Goal: Information Seeking & Learning: Find specific fact

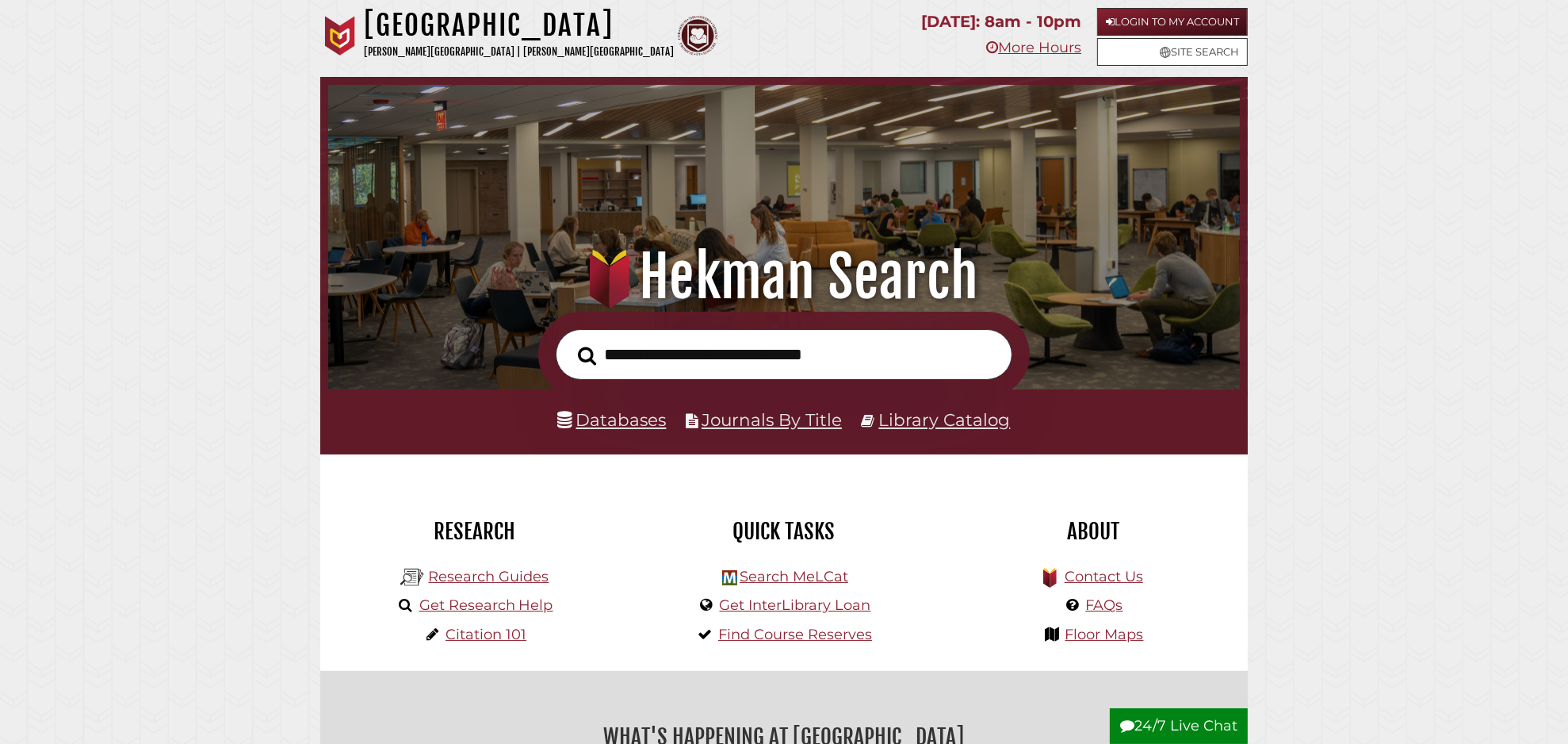
scroll to position [301, 904]
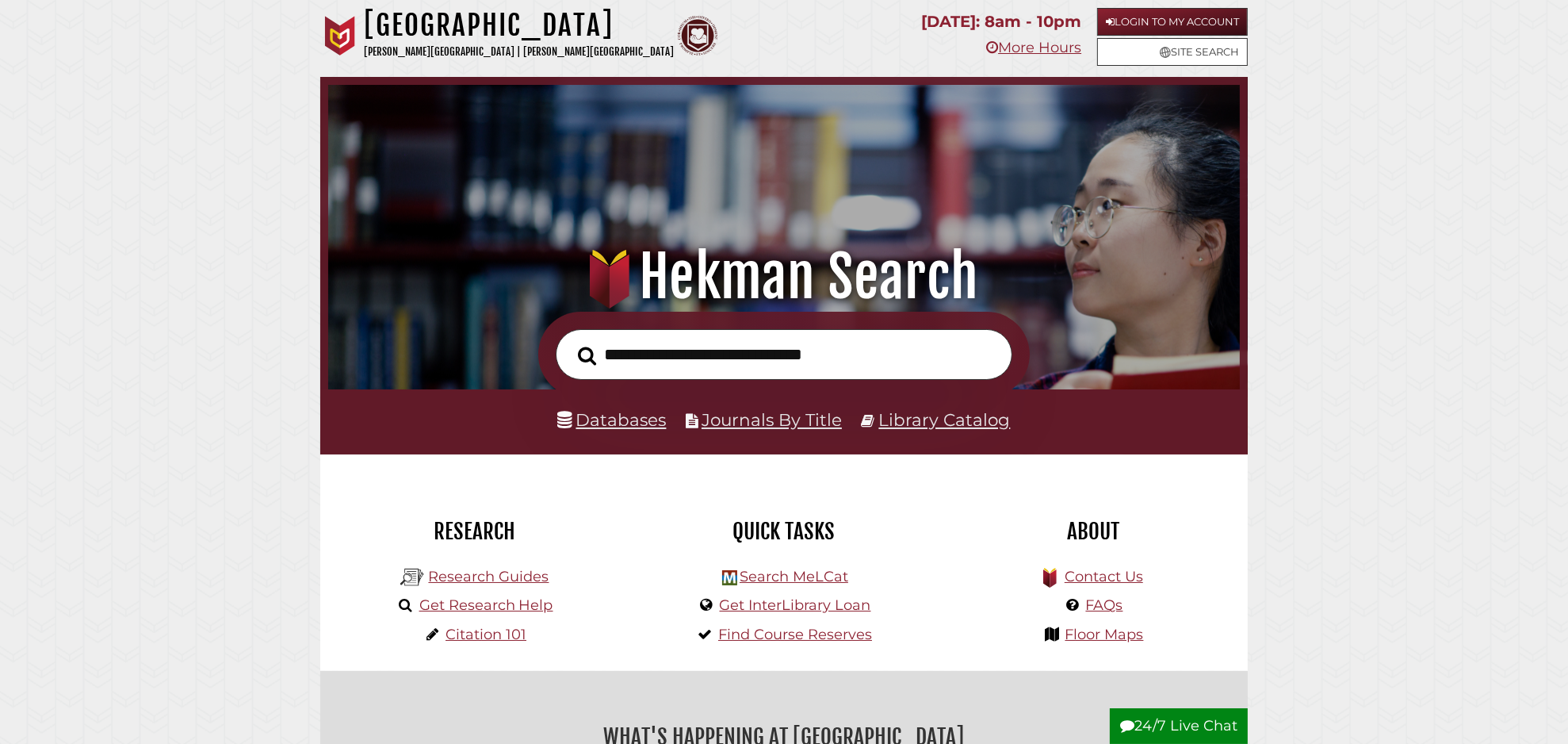
scroll to position [301, 904]
click at [625, 414] on link "Databases" at bounding box center [612, 420] width 109 height 21
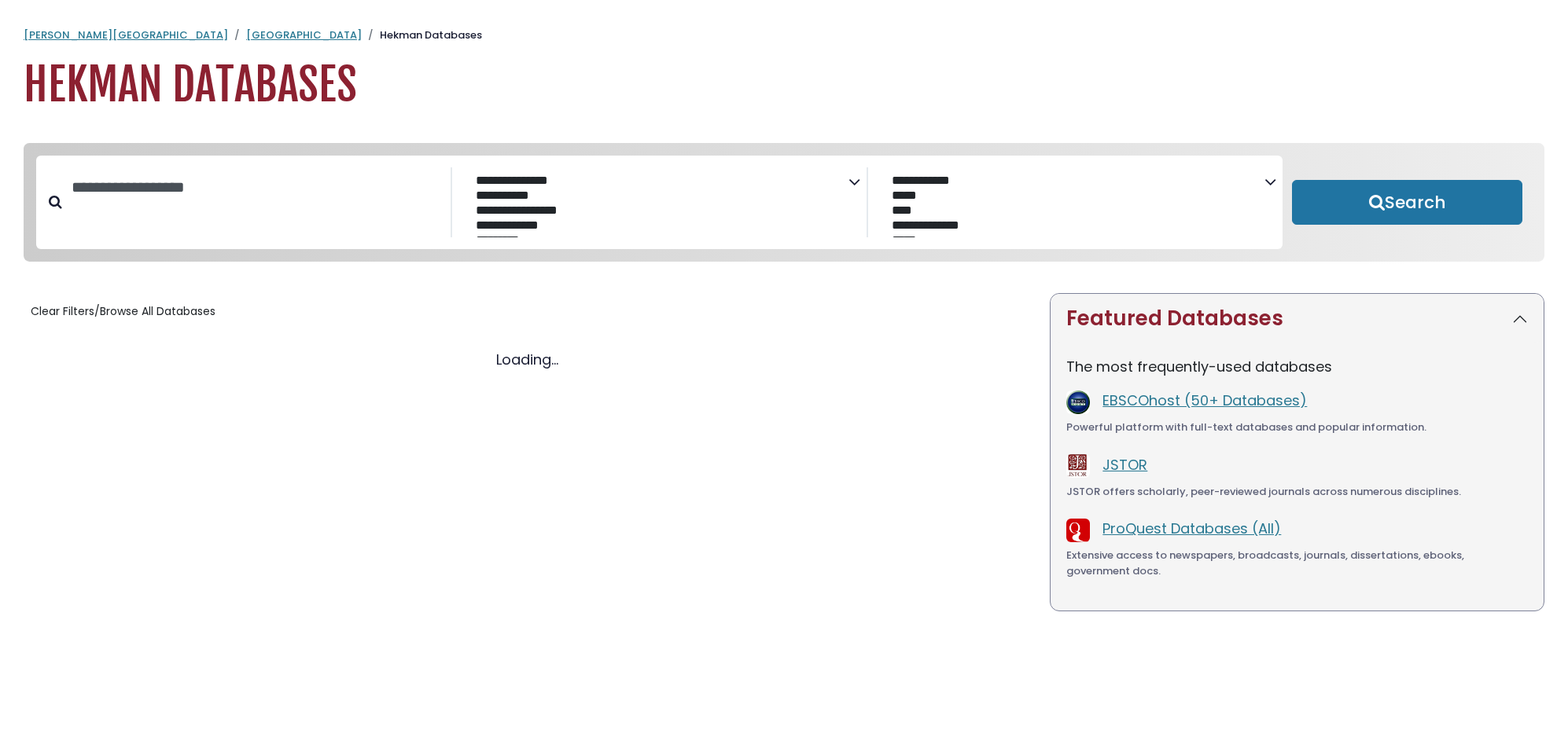
select select "Database Subject Filter"
select select "Database Vendors Filter"
select select "Database Subject Filter"
select select "Database Vendors Filter"
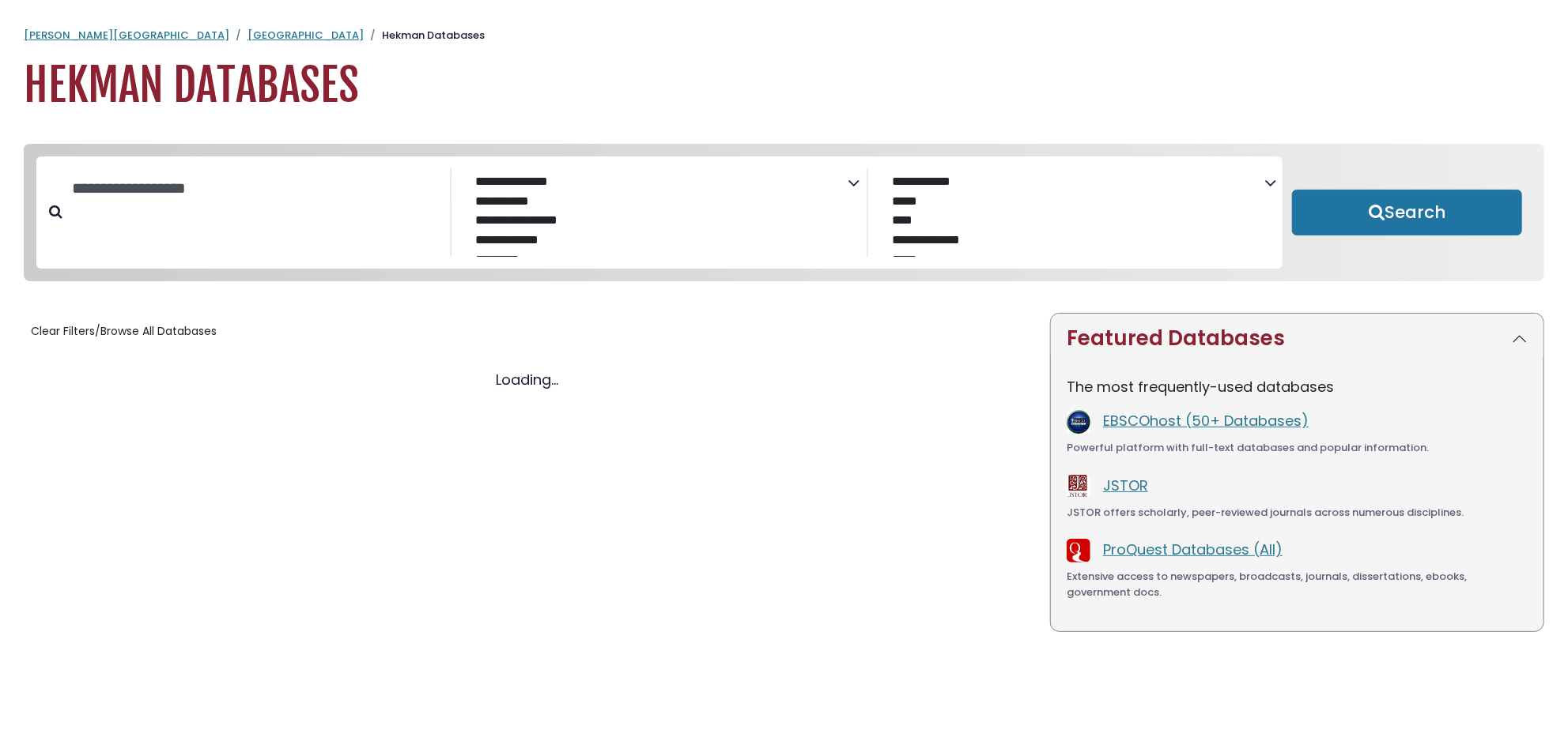
select select "Database Subject Filter"
select select "Database Vendors Filter"
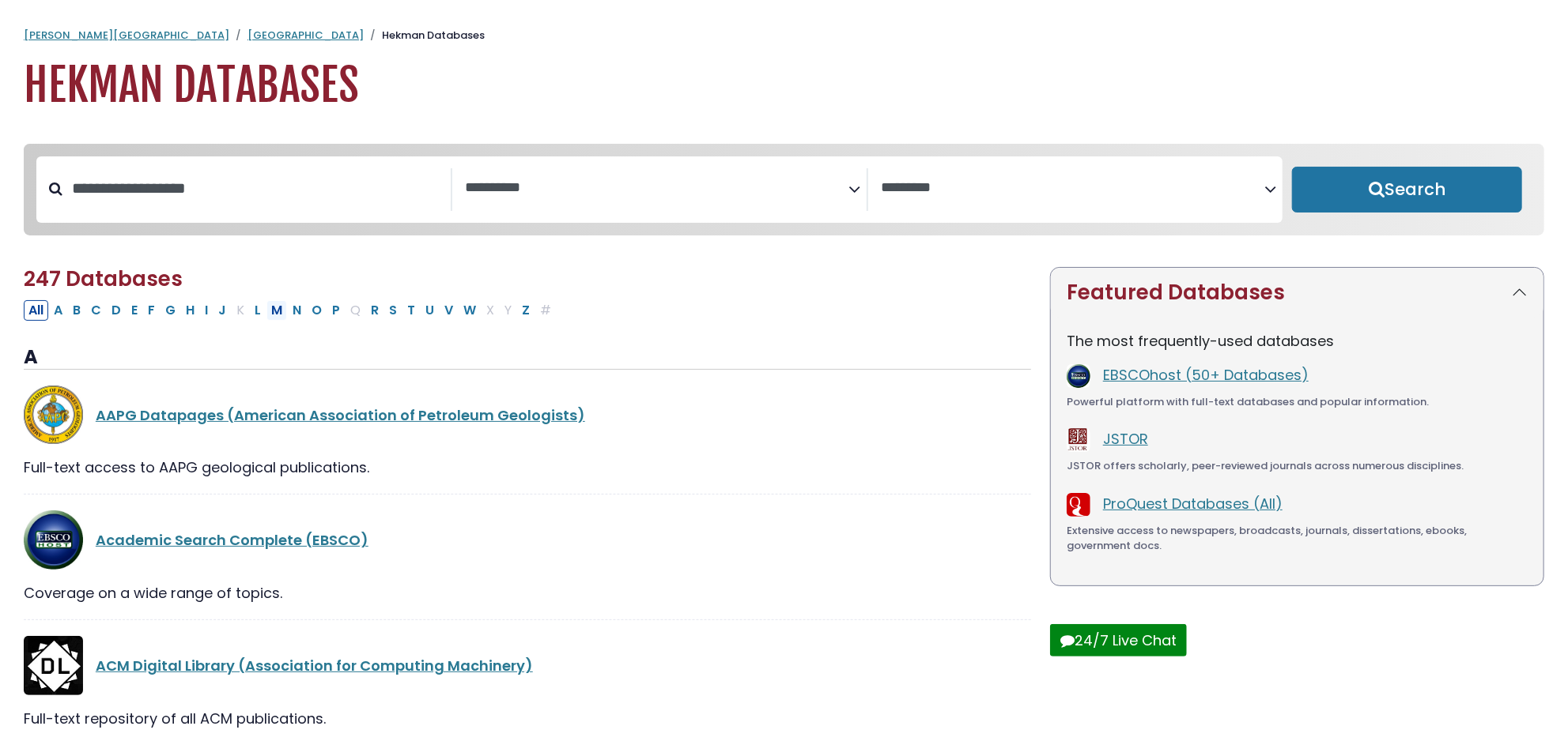
click at [275, 314] on button "M" at bounding box center [277, 311] width 21 height 21
select select "Database Subject Filter"
select select "Database Vendors Filter"
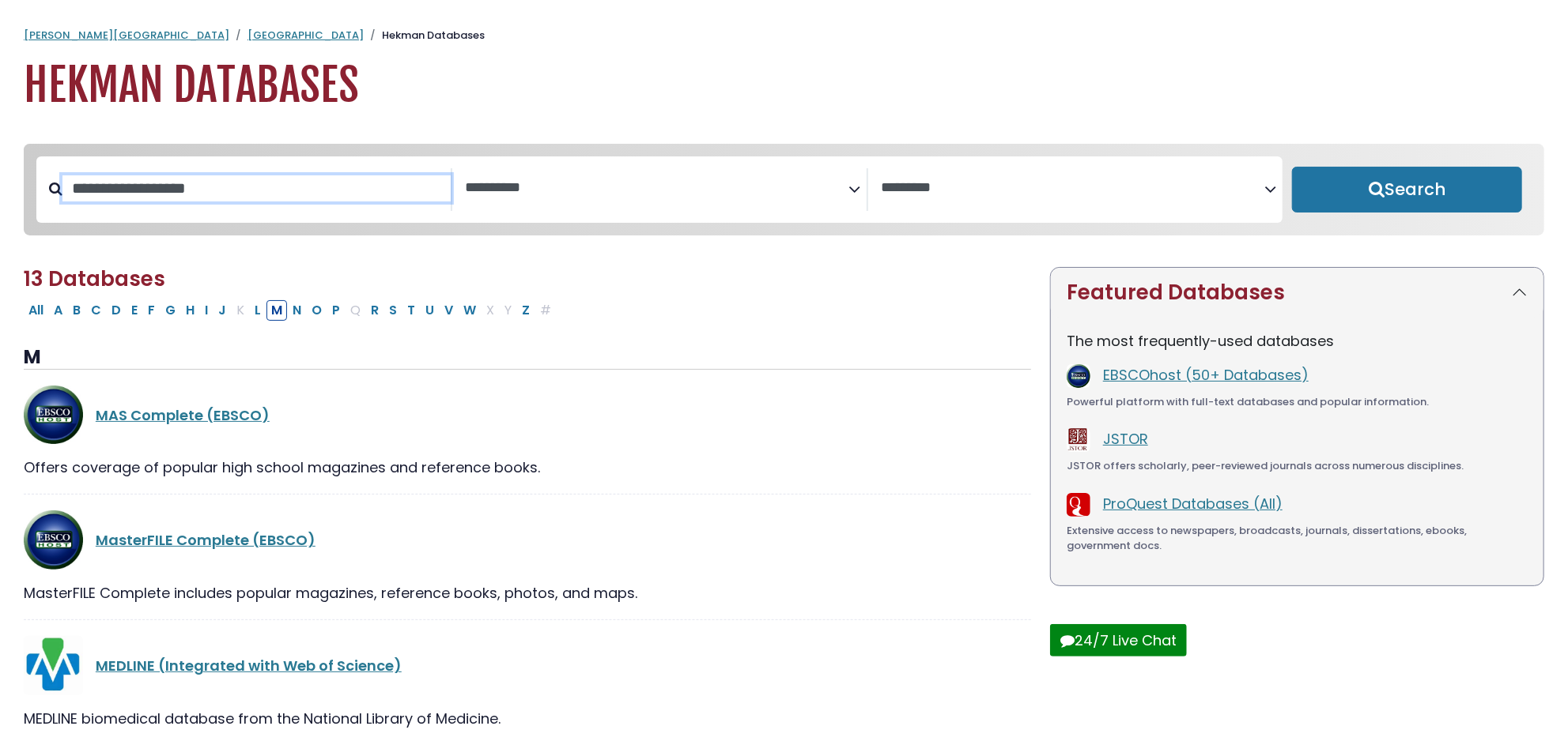
click at [89, 194] on input "Search database by title or keyword" at bounding box center [256, 188] width 388 height 26
type input "***"
click at [1292, 167] on button "Search" at bounding box center [1407, 189] width 230 height 46
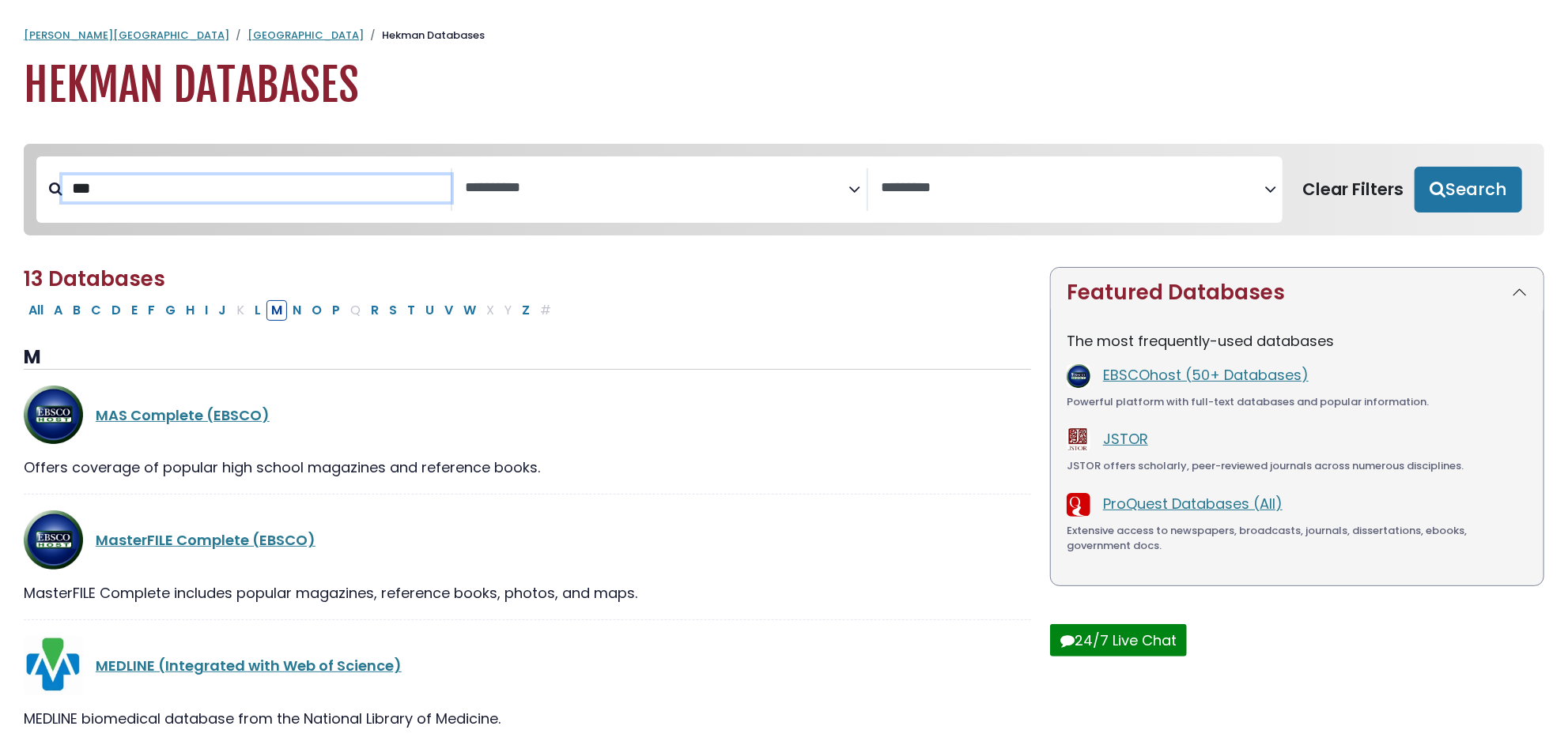
select select "Database Subject Filter"
select select "Database Vendors Filter"
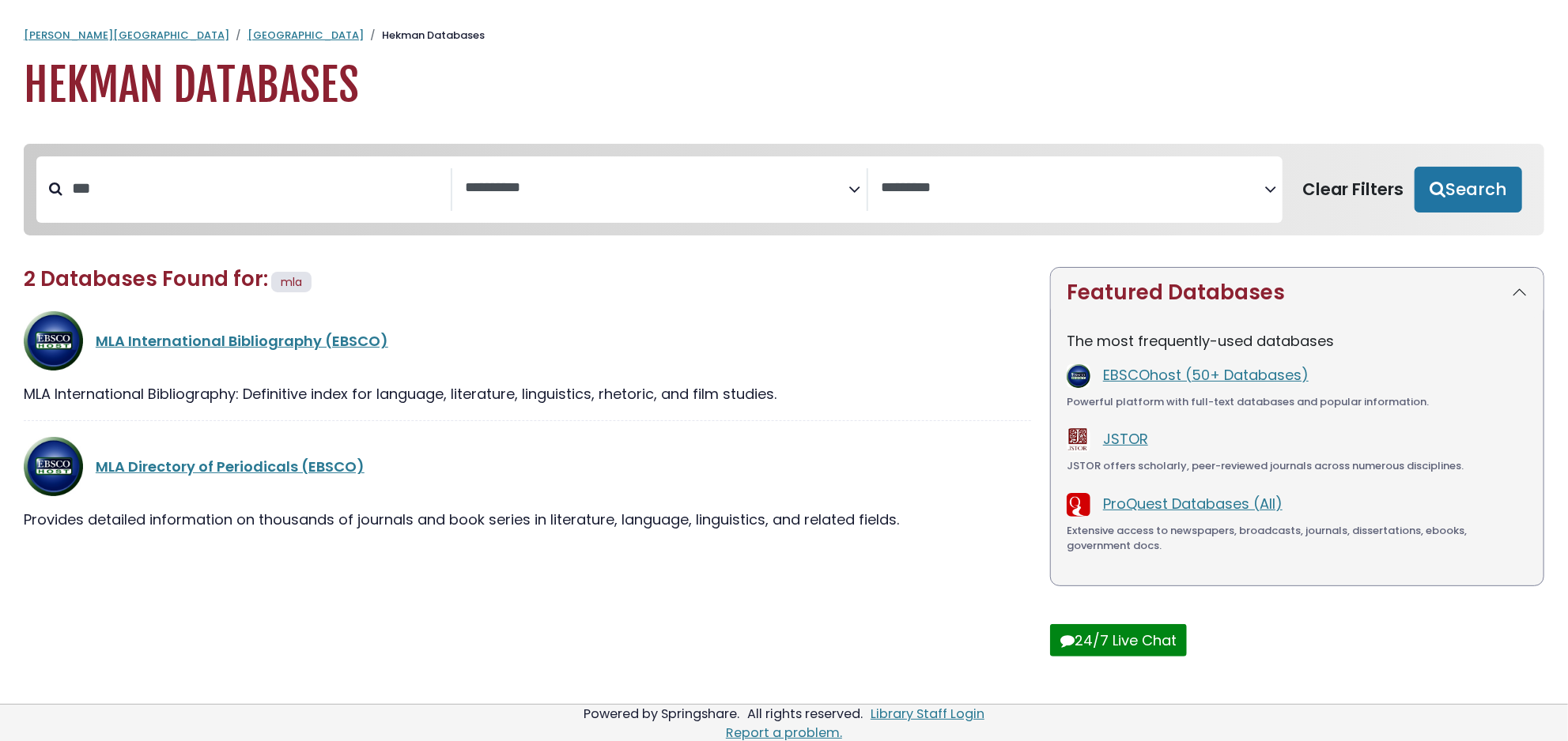
click at [163, 351] on div "MLA International Bibliography (EBSCO)" at bounding box center [563, 341] width 935 height 22
click at [165, 349] on link "MLA International Bibliography (EBSCO)" at bounding box center [241, 341] width 293 height 20
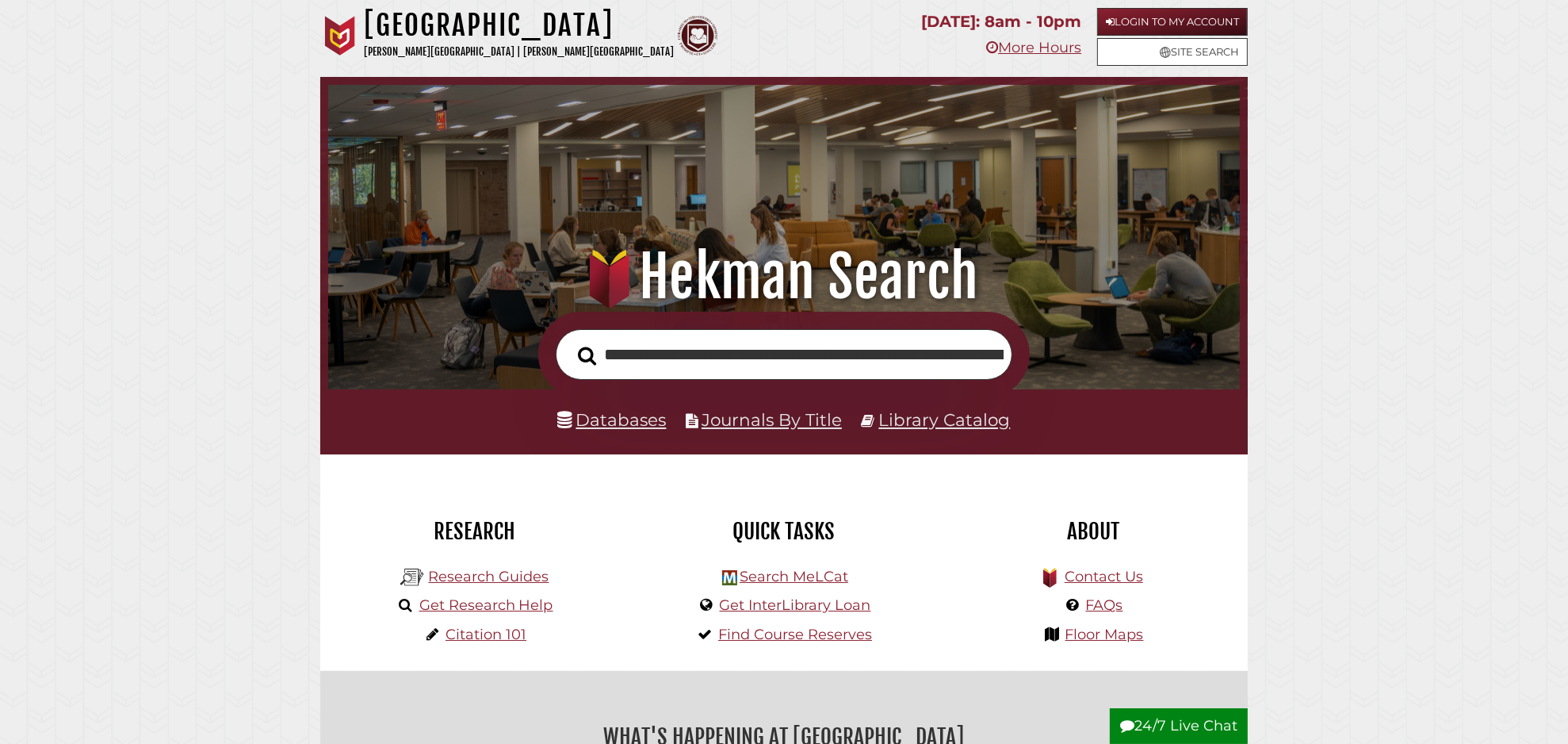
scroll to position [0, 275]
type input "**********"
click at [570, 342] on button "Search" at bounding box center [587, 355] width 34 height 29
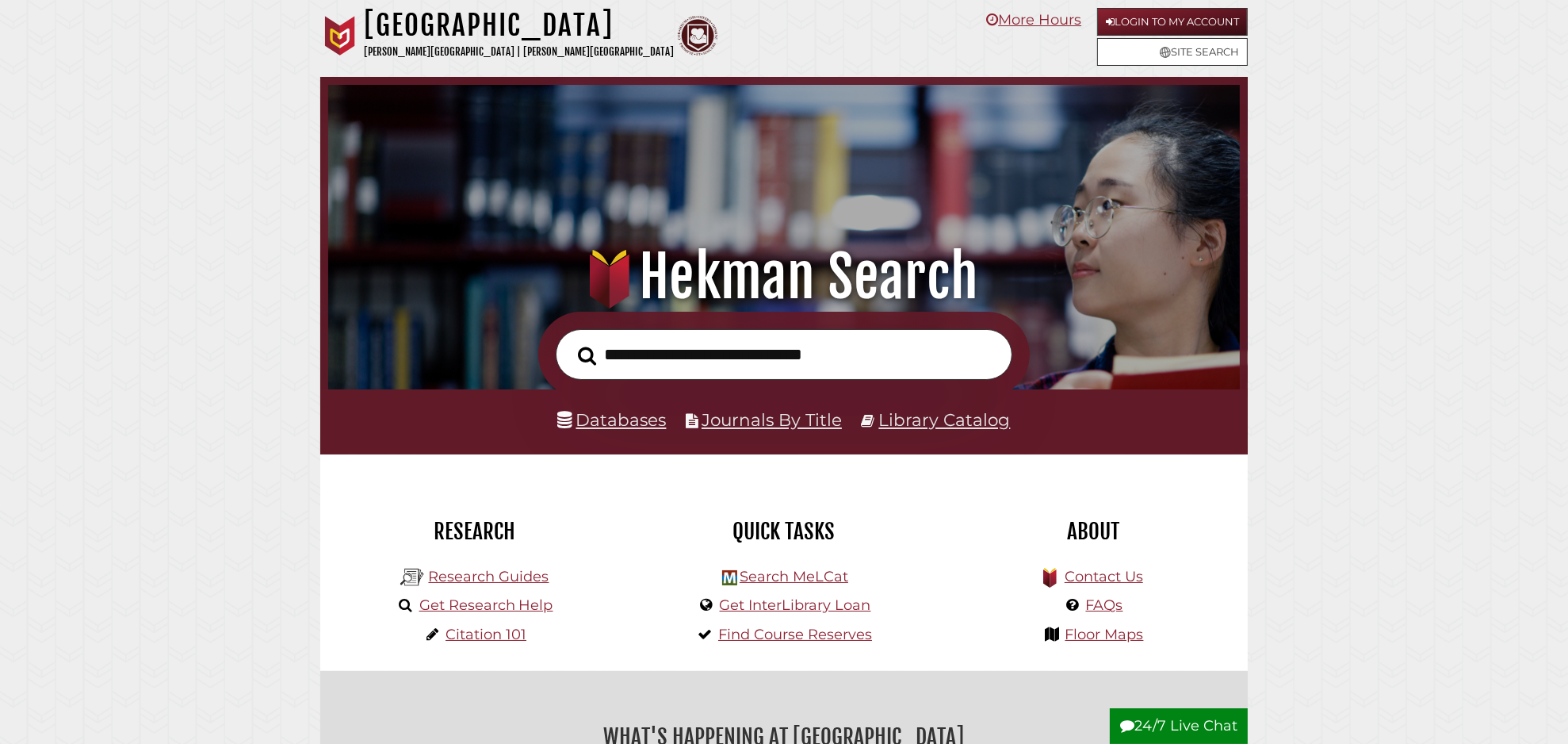
scroll to position [301, 904]
drag, startPoint x: 631, startPoint y: 421, endPoint x: 641, endPoint y: 421, distance: 10.0
click at [632, 421] on link "Databases" at bounding box center [612, 420] width 109 height 21
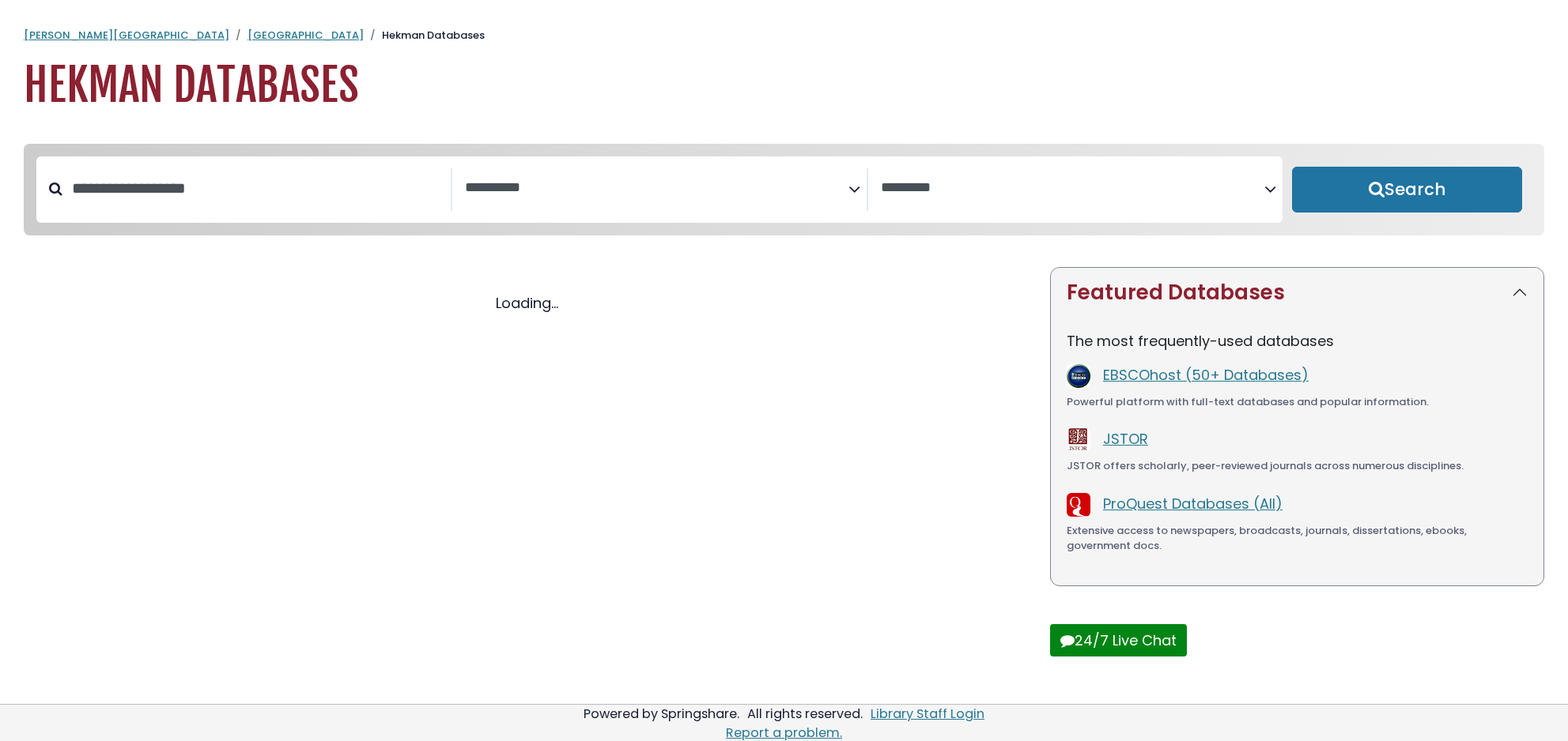
select select "Database Subject Filter"
select select "Database Vendors Filter"
select select "Database Subject Filter"
select select "Database Vendors Filter"
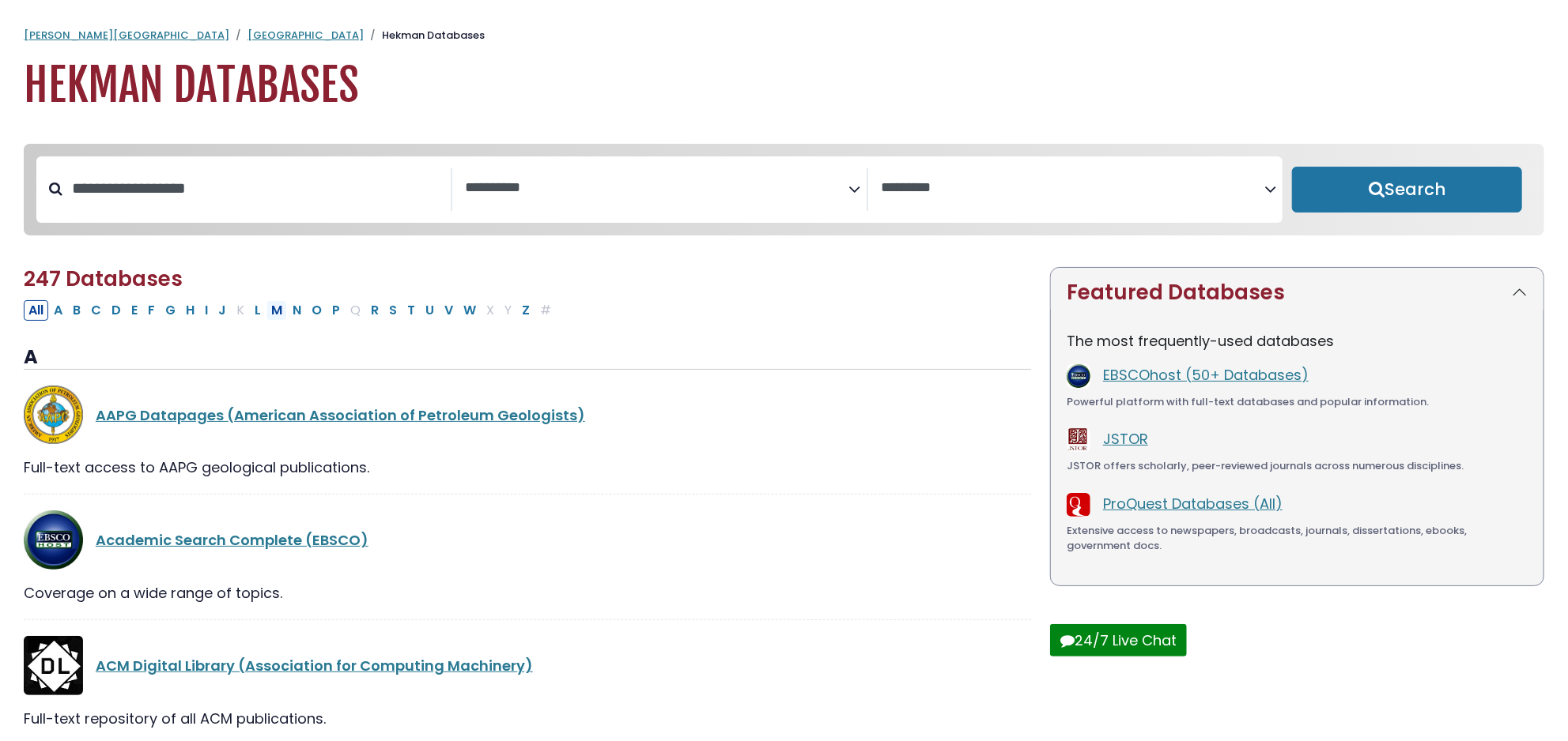
click at [283, 313] on button "M" at bounding box center [277, 311] width 21 height 21
select select "Database Subject Filter"
select select "Database Vendors Filter"
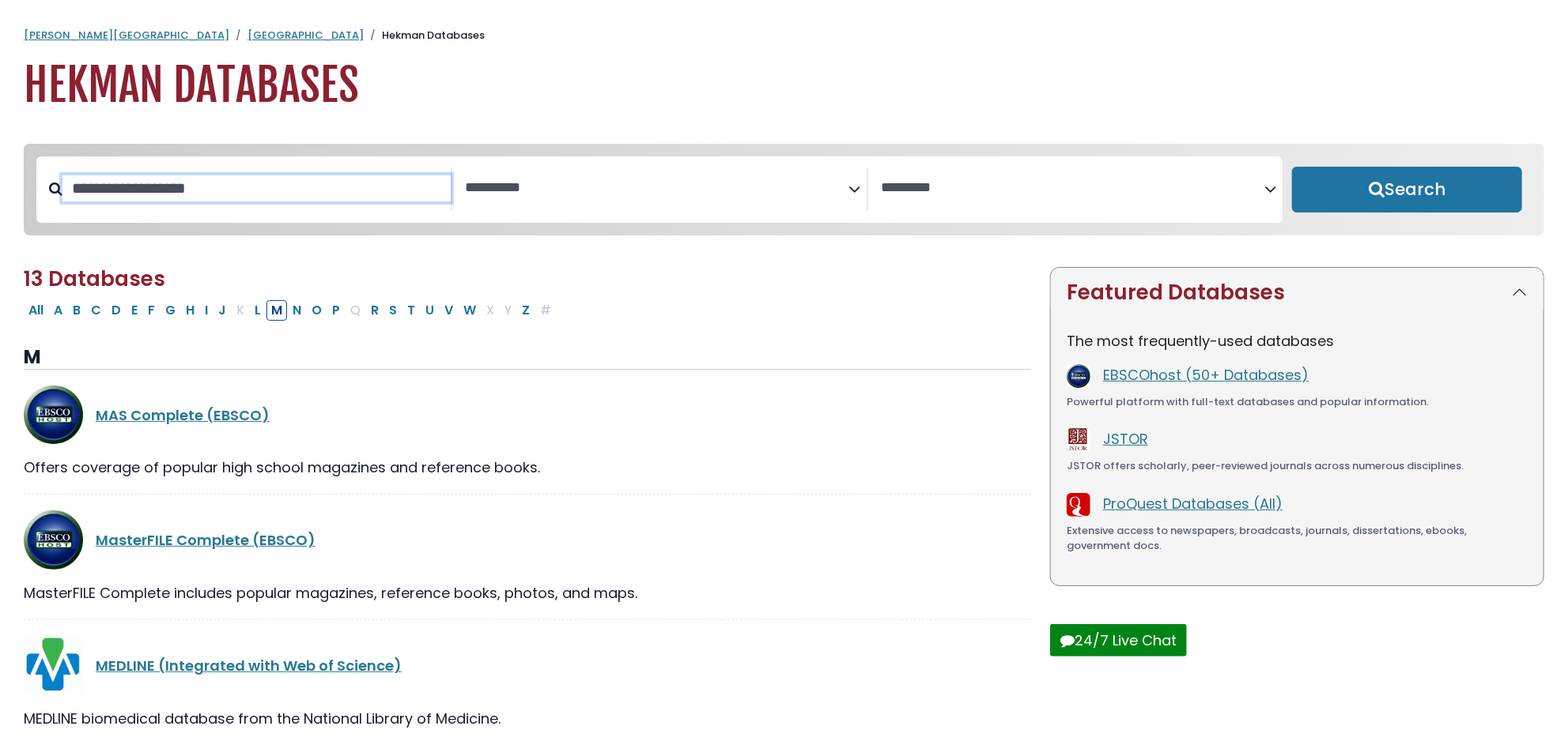
click at [121, 183] on input "Search database by title or keyword" at bounding box center [256, 188] width 388 height 26
type input "***"
click at [1292, 167] on button "Search" at bounding box center [1407, 189] width 230 height 46
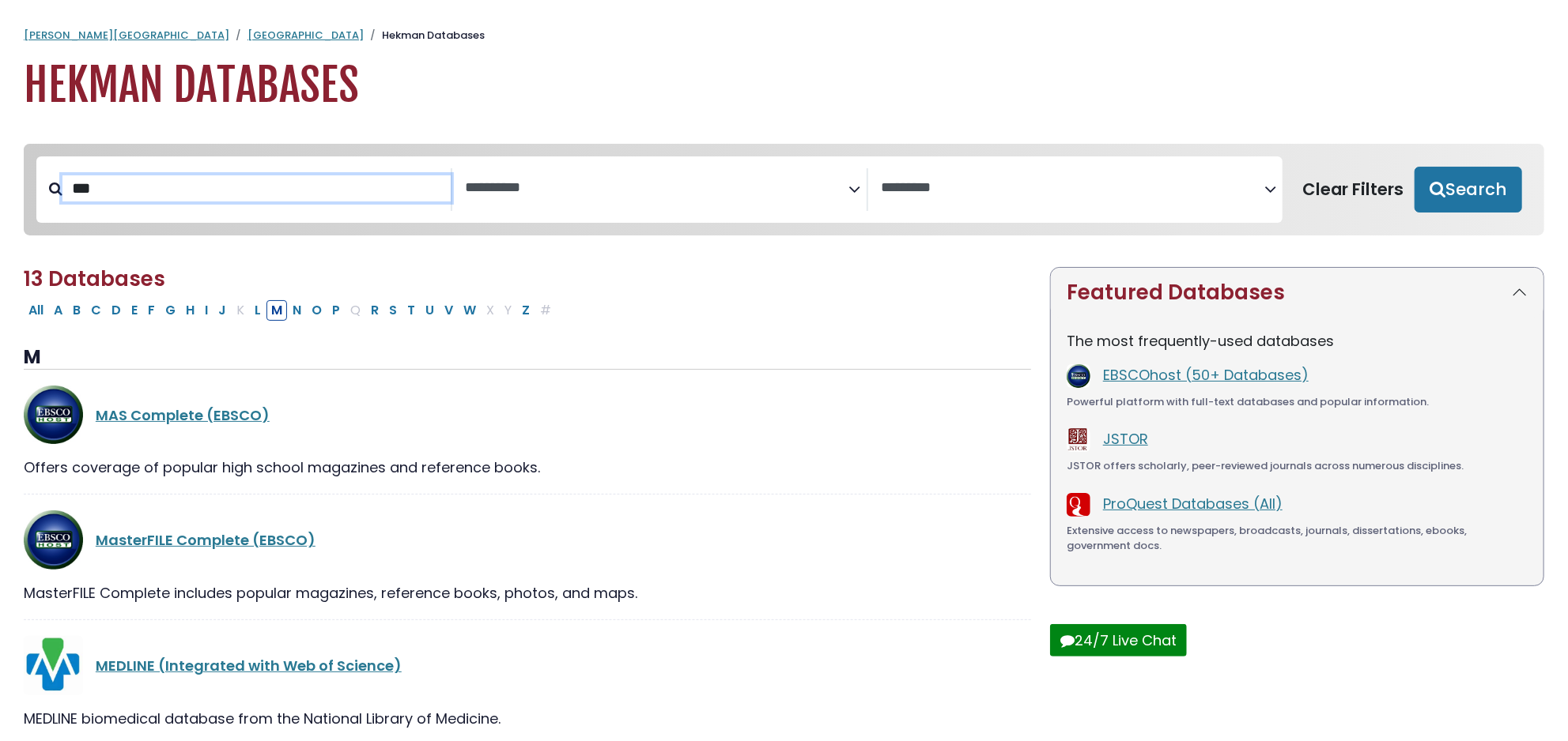
select select "Database Subject Filter"
select select "Database Vendors Filter"
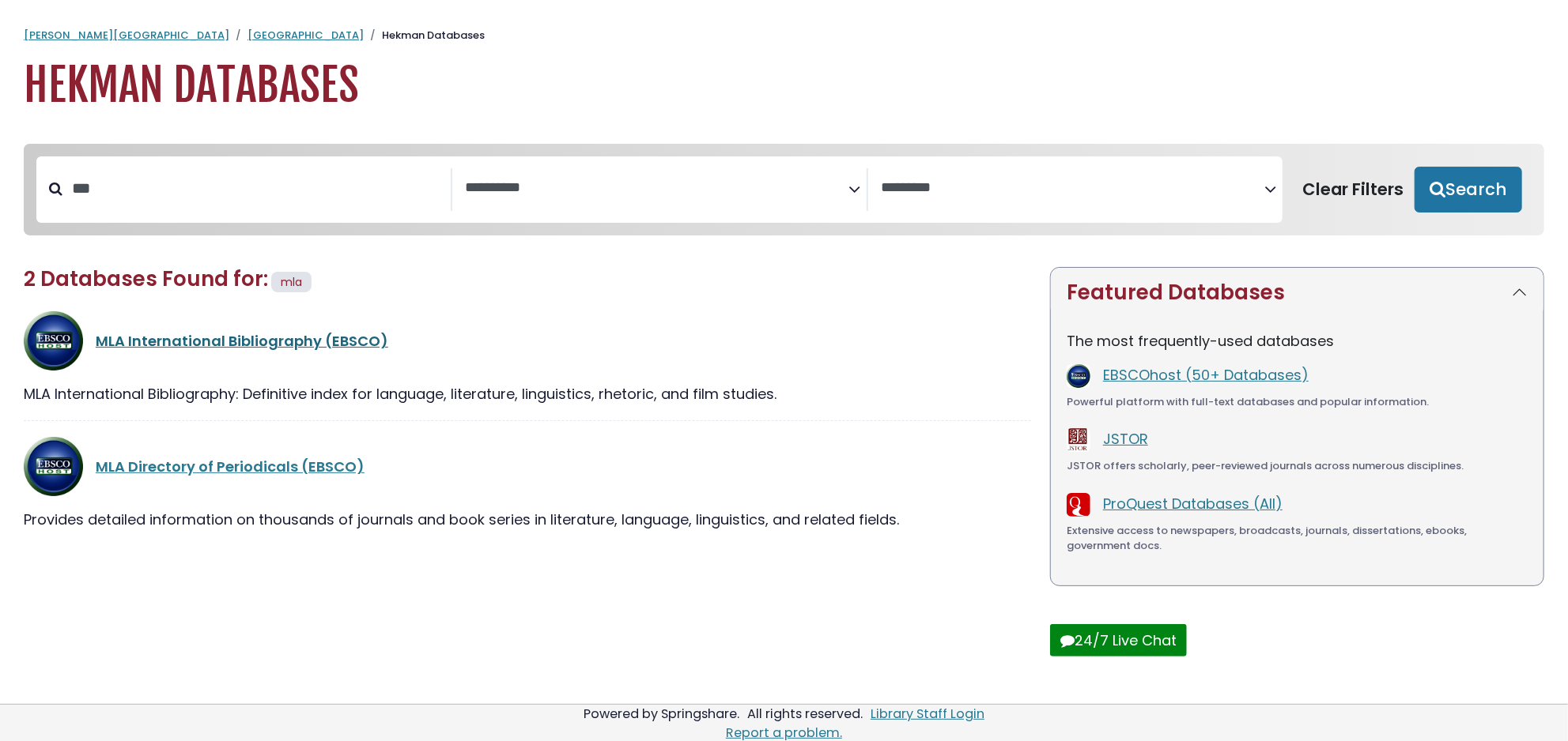
click at [196, 341] on link "MLA International Bibliography (EBSCO)" at bounding box center [241, 341] width 293 height 20
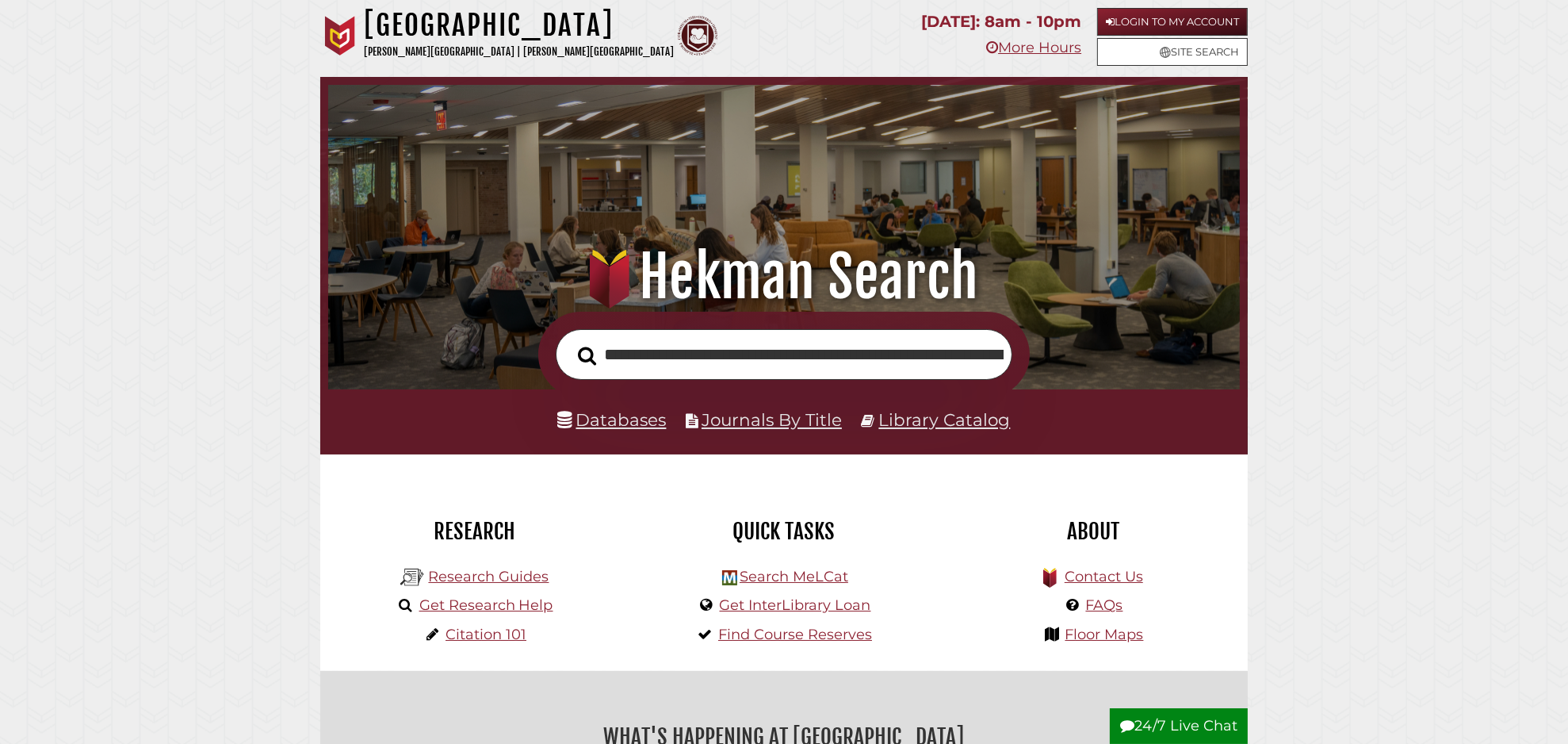
scroll to position [0, 324]
type input "**********"
click at [570, 342] on button "Search" at bounding box center [587, 355] width 34 height 29
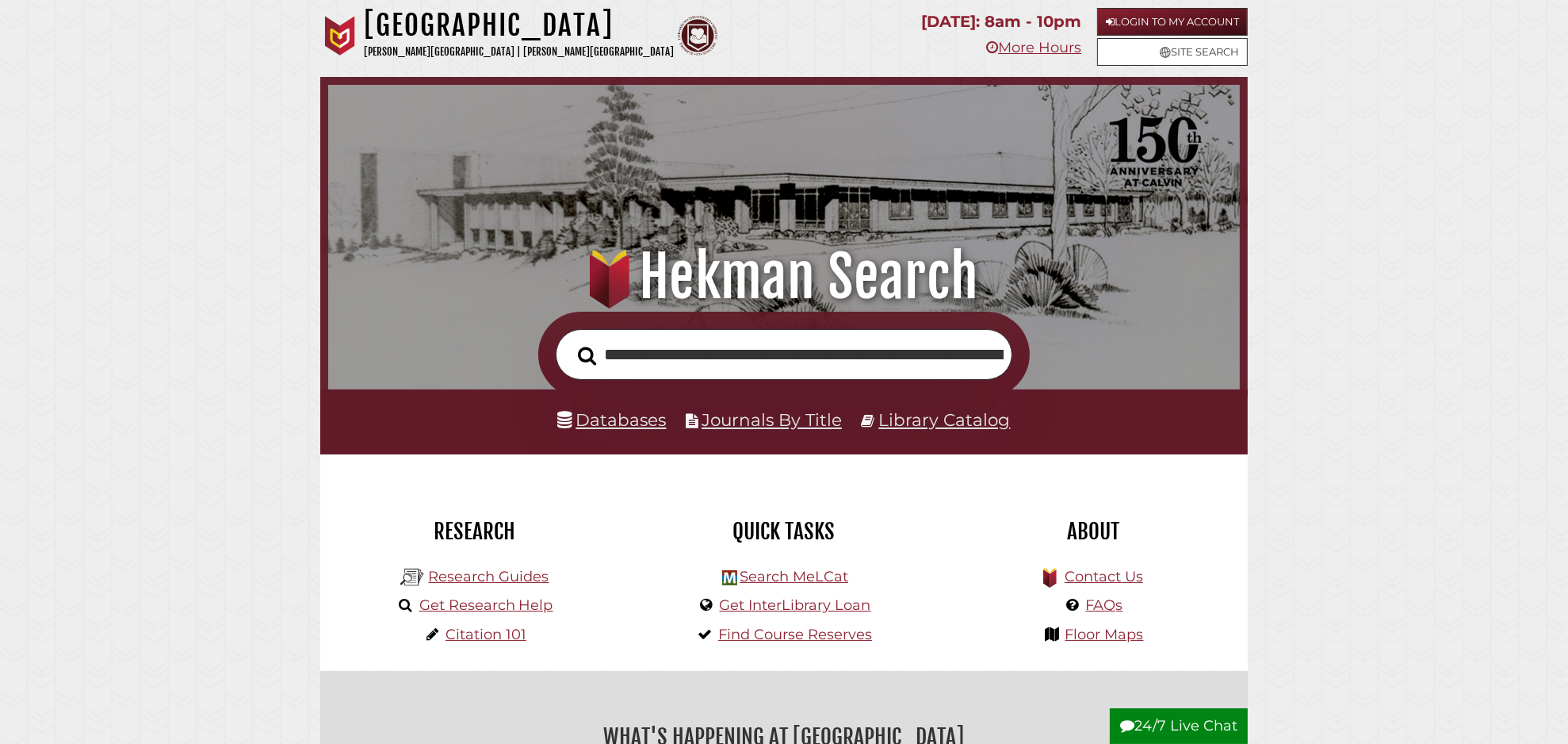
scroll to position [301, 904]
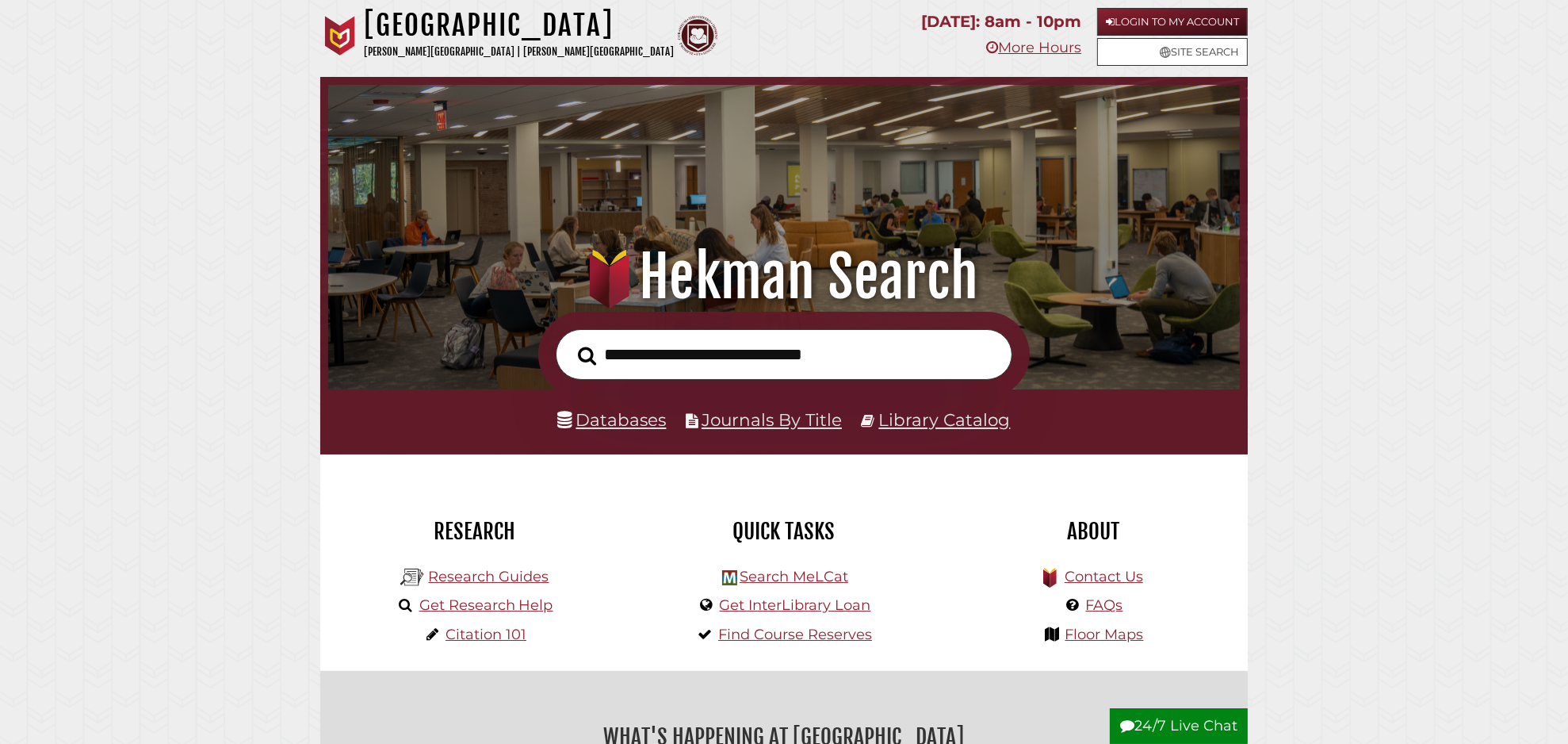
scroll to position [301, 904]
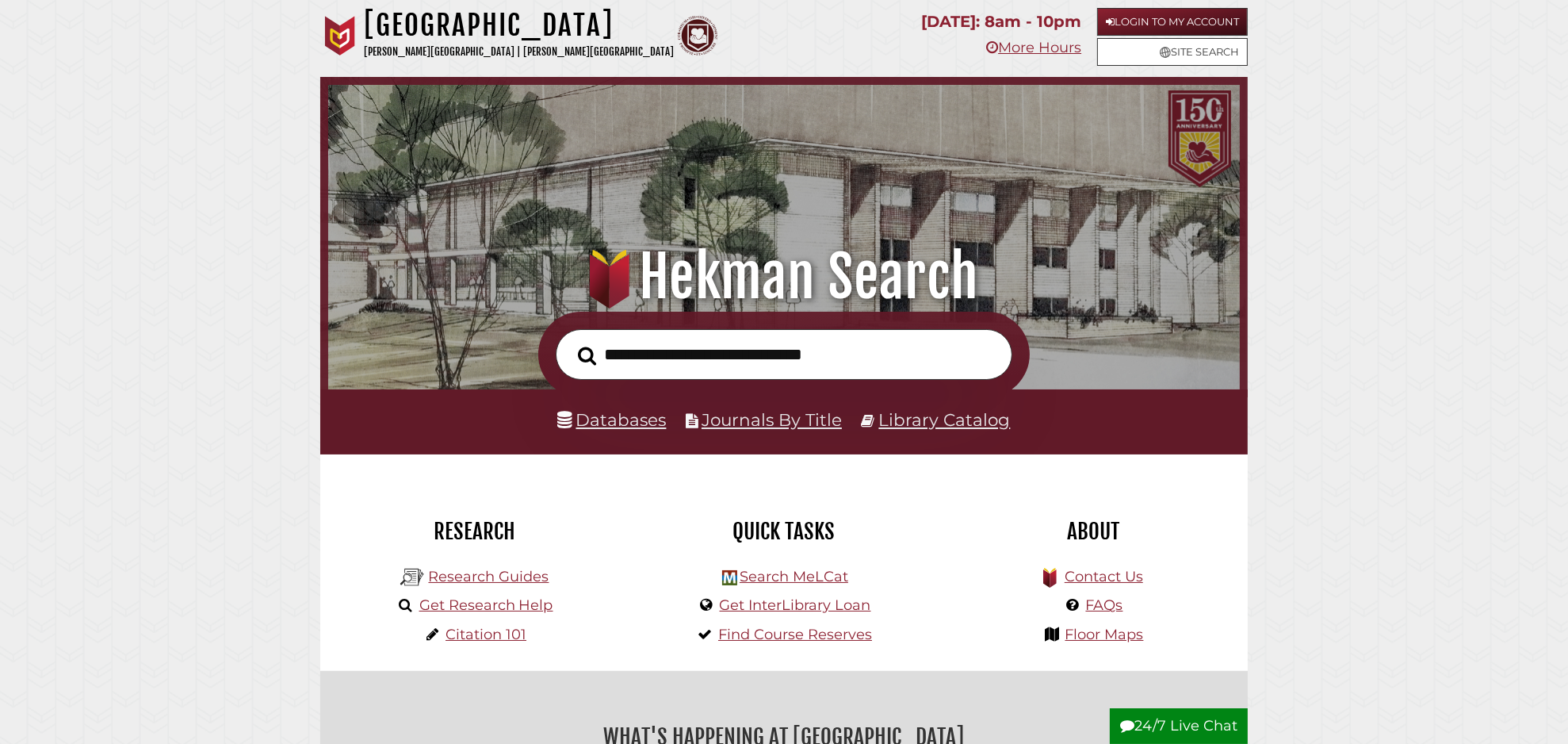
scroll to position [301, 904]
click at [636, 361] on input "text" at bounding box center [784, 355] width 457 height 51
type input "**********"
click at [570, 342] on button "Search" at bounding box center [587, 356] width 34 height 29
